Goal: Find contact information: Find contact information

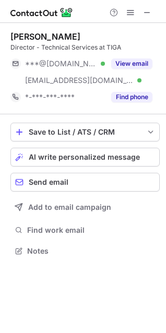
scroll to position [244, 166]
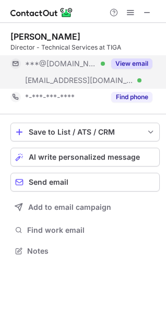
click at [141, 63] on button "View email" at bounding box center [131, 63] width 41 height 10
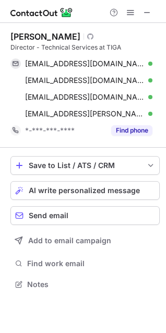
scroll to position [277, 166]
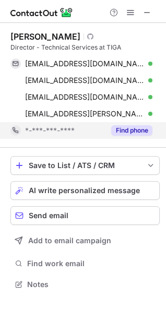
click at [130, 130] on button "Find phone" at bounding box center [131, 130] width 41 height 10
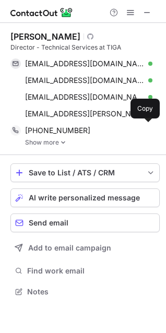
scroll to position [284, 166]
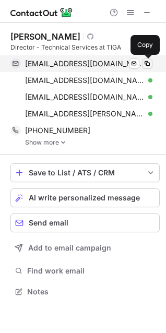
click at [148, 64] on span at bounding box center [147, 63] width 8 height 8
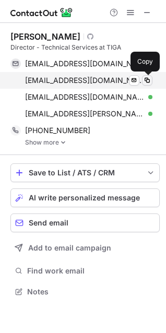
click at [143, 78] on span at bounding box center [147, 80] width 8 height 8
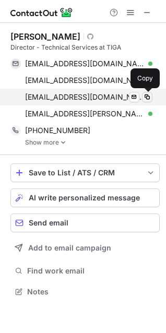
click at [150, 96] on span at bounding box center [147, 97] width 8 height 8
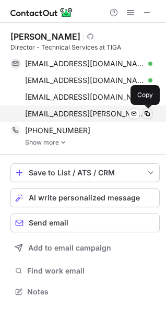
click at [146, 112] on span at bounding box center [147, 114] width 8 height 8
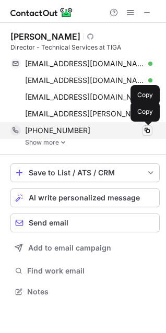
click at [146, 130] on span at bounding box center [147, 130] width 8 height 8
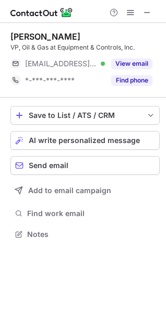
scroll to position [227, 166]
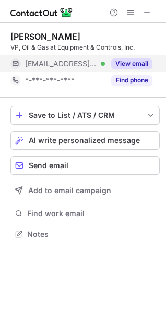
click at [131, 61] on button "View email" at bounding box center [131, 63] width 41 height 10
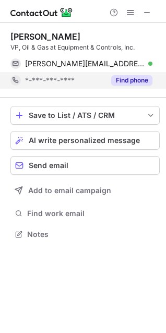
click at [127, 83] on button "Find phone" at bounding box center [131, 80] width 41 height 10
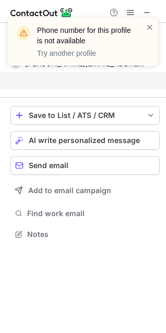
scroll to position [210, 166]
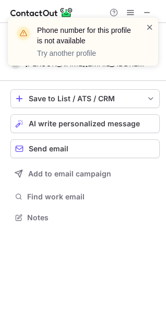
click at [147, 26] on span at bounding box center [150, 27] width 8 height 10
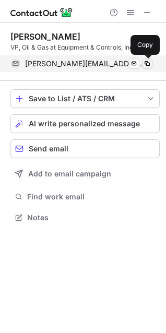
click at [146, 62] on span at bounding box center [147, 63] width 8 height 8
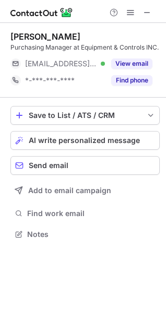
scroll to position [227, 166]
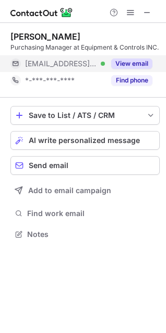
click at [128, 67] on button "View email" at bounding box center [131, 63] width 41 height 10
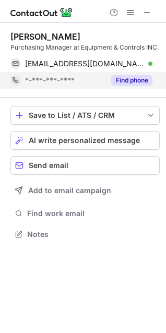
click at [128, 82] on button "Find phone" at bounding box center [131, 80] width 41 height 10
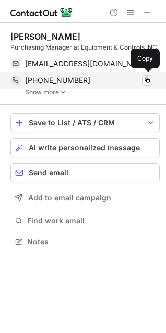
scroll to position [234, 166]
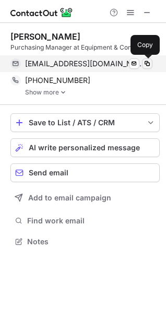
click at [147, 66] on span at bounding box center [147, 63] width 8 height 8
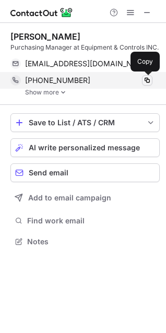
click at [147, 80] on span at bounding box center [147, 80] width 8 height 8
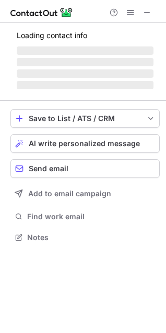
scroll to position [244, 166]
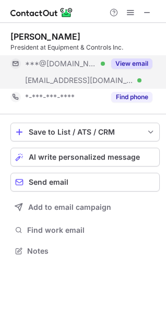
click at [140, 62] on button "View email" at bounding box center [131, 63] width 41 height 10
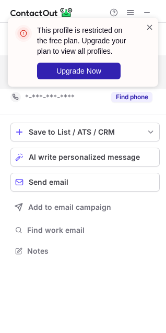
click at [151, 28] on span at bounding box center [150, 27] width 8 height 10
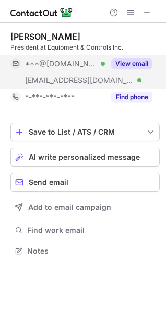
click at [130, 99] on div "This profile is restricted on the free plan. Upgrade your plan to view all prof…" at bounding box center [83, 166] width 166 height 333
click at [122, 62] on button "View email" at bounding box center [131, 63] width 41 height 10
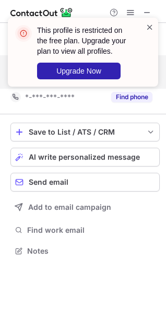
click at [151, 25] on span at bounding box center [150, 27] width 8 height 10
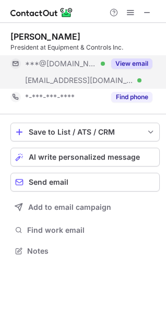
click at [43, 63] on span "***@[DOMAIN_NAME]" at bounding box center [61, 63] width 72 height 9
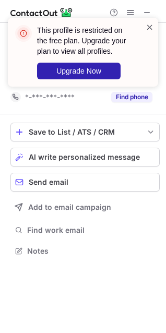
click at [149, 27] on span at bounding box center [150, 27] width 8 height 10
